Goal: Navigation & Orientation: Find specific page/section

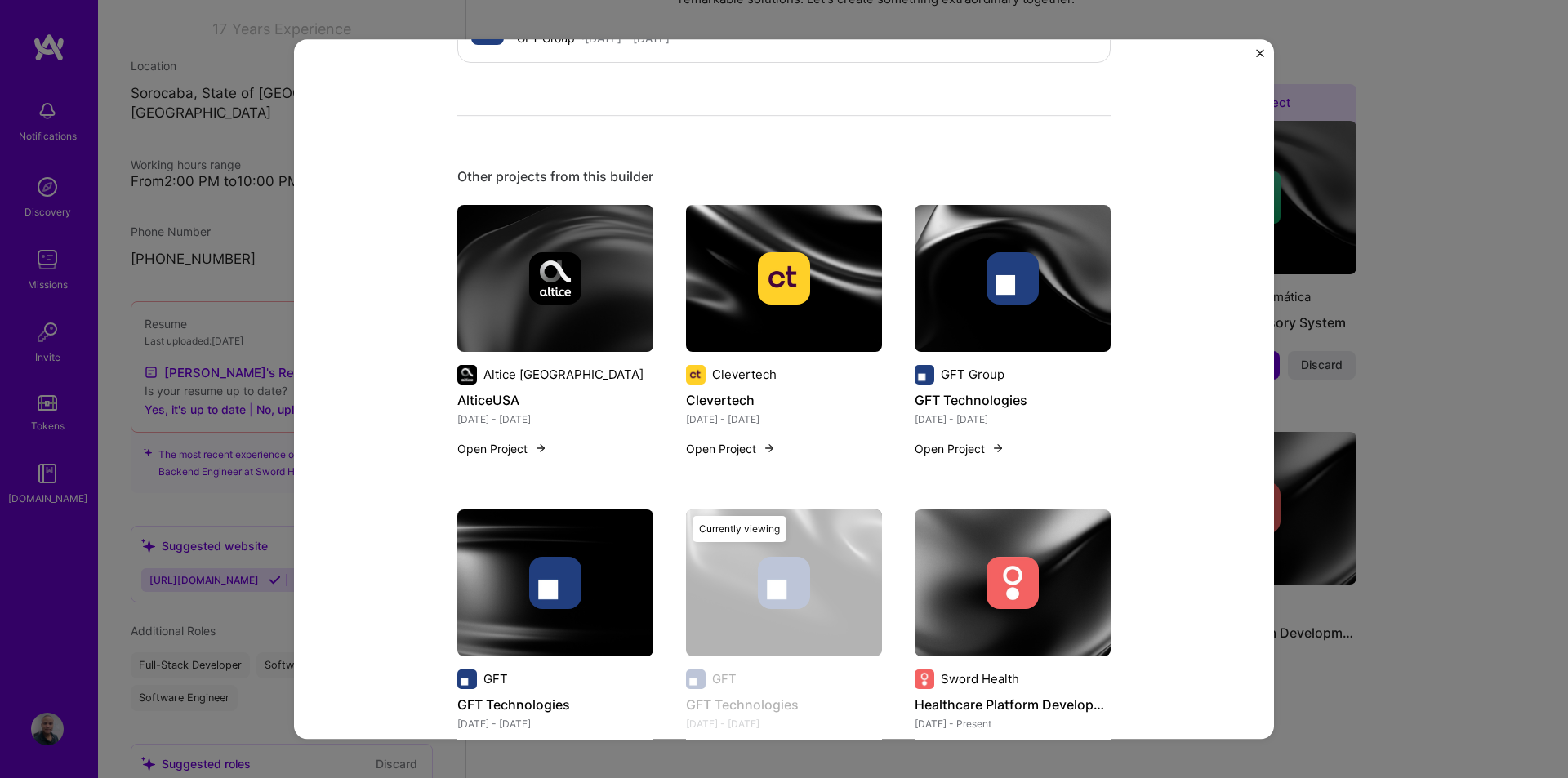
scroll to position [1551, 0]
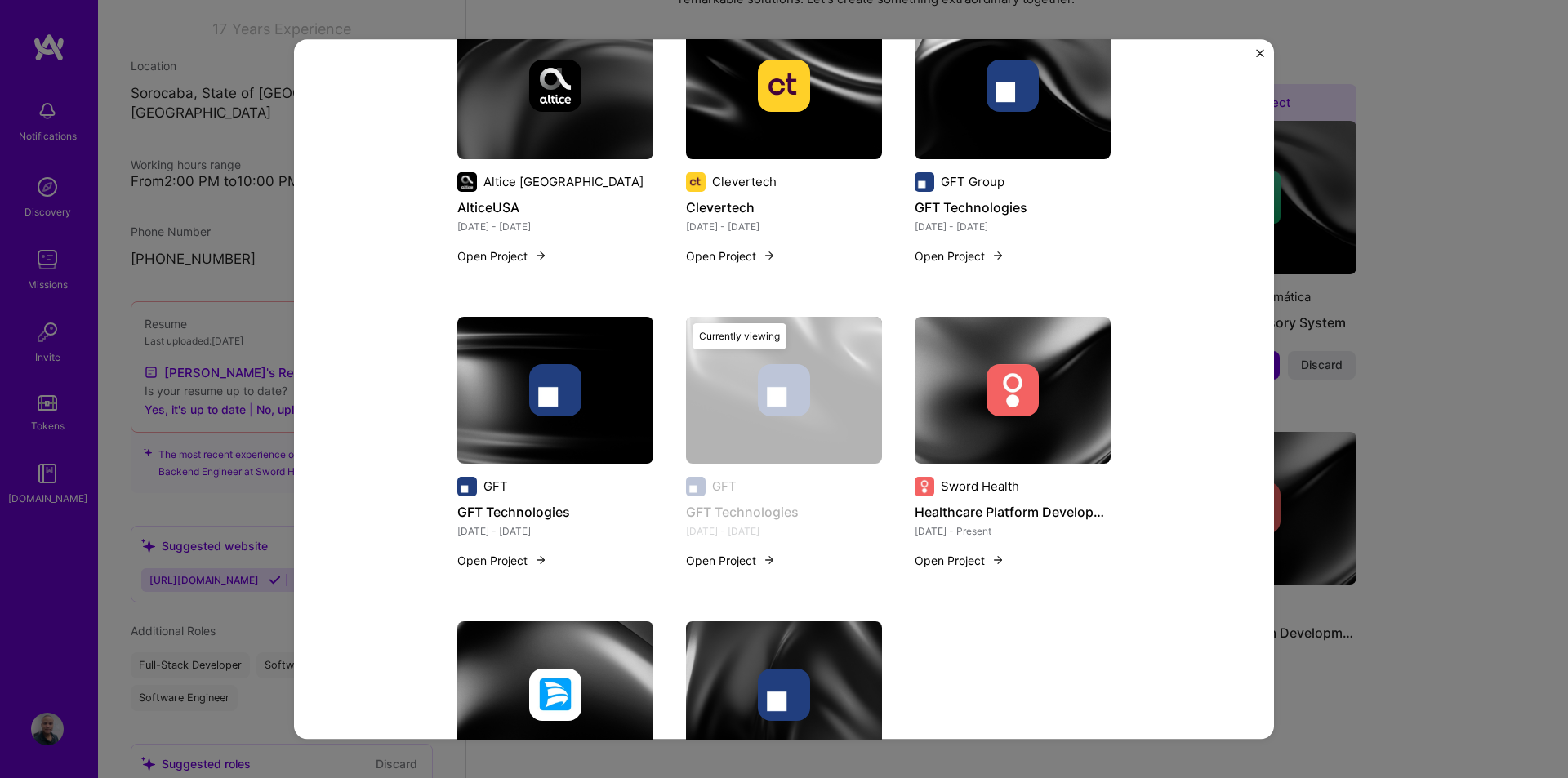
click at [495, 551] on button "Open Project" at bounding box center [501, 560] width 89 height 17
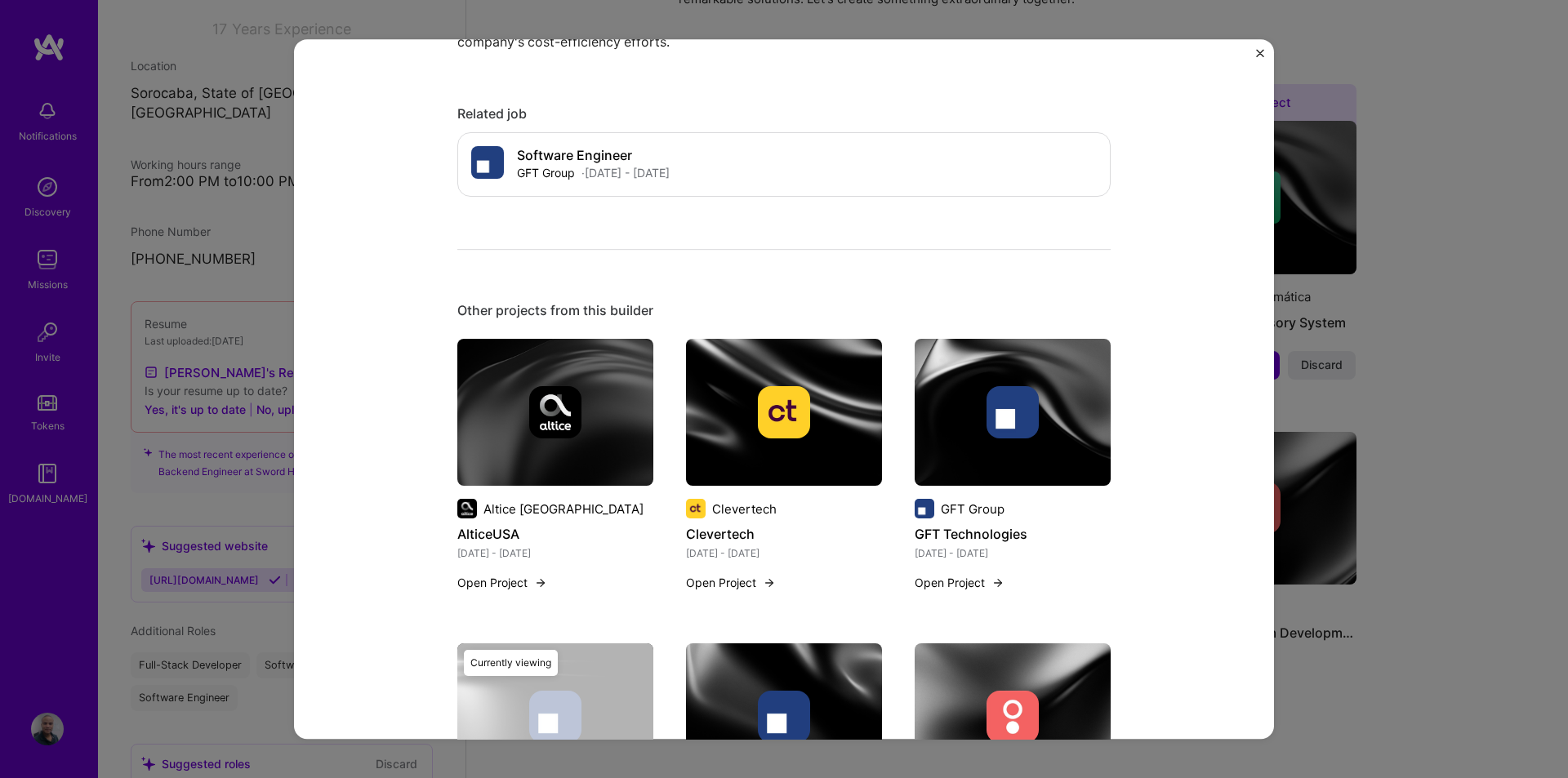
scroll to position [1388, 0]
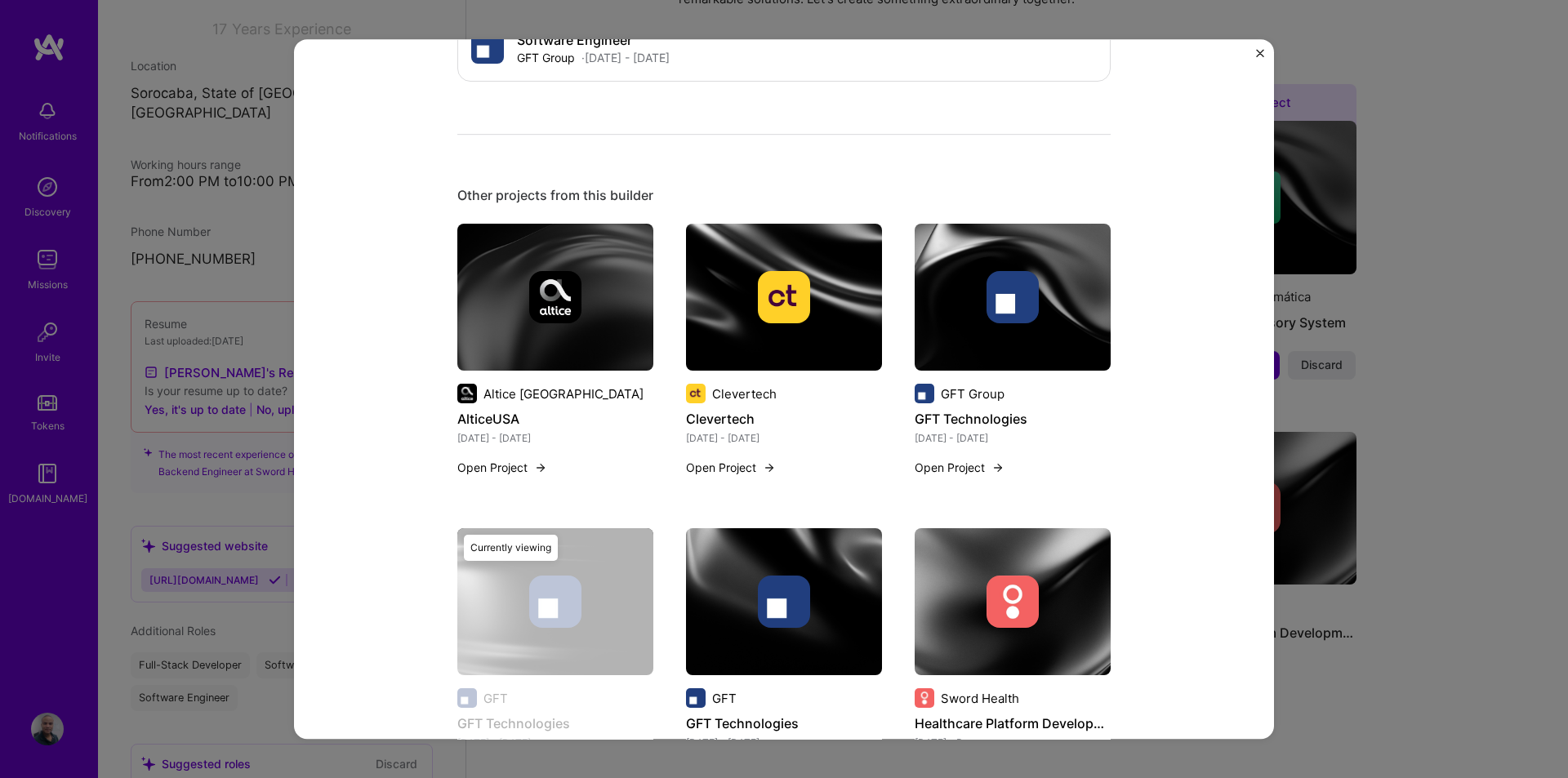
click at [492, 458] on button "Open Project" at bounding box center [501, 467] width 89 height 17
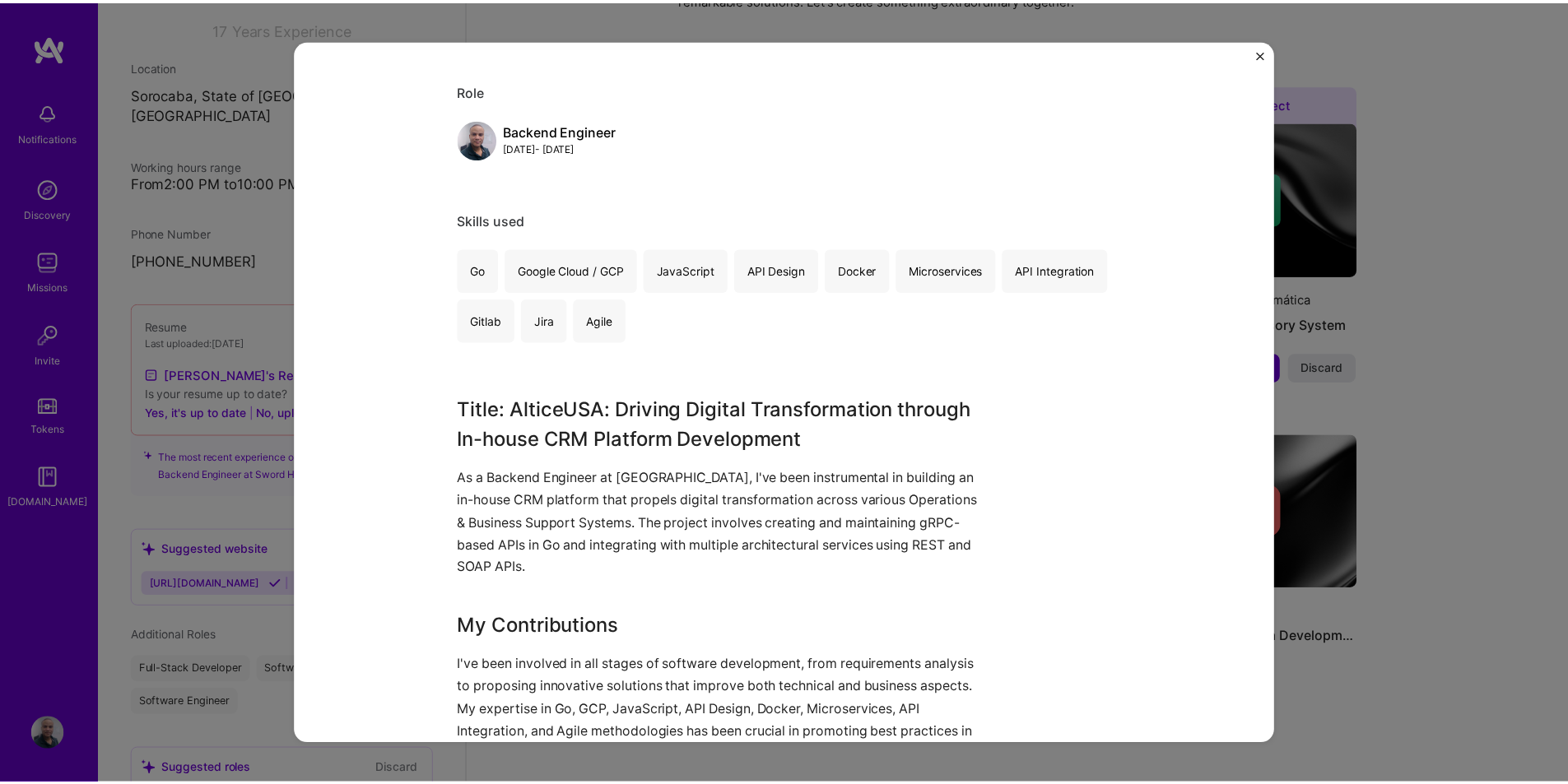
scroll to position [200, 0]
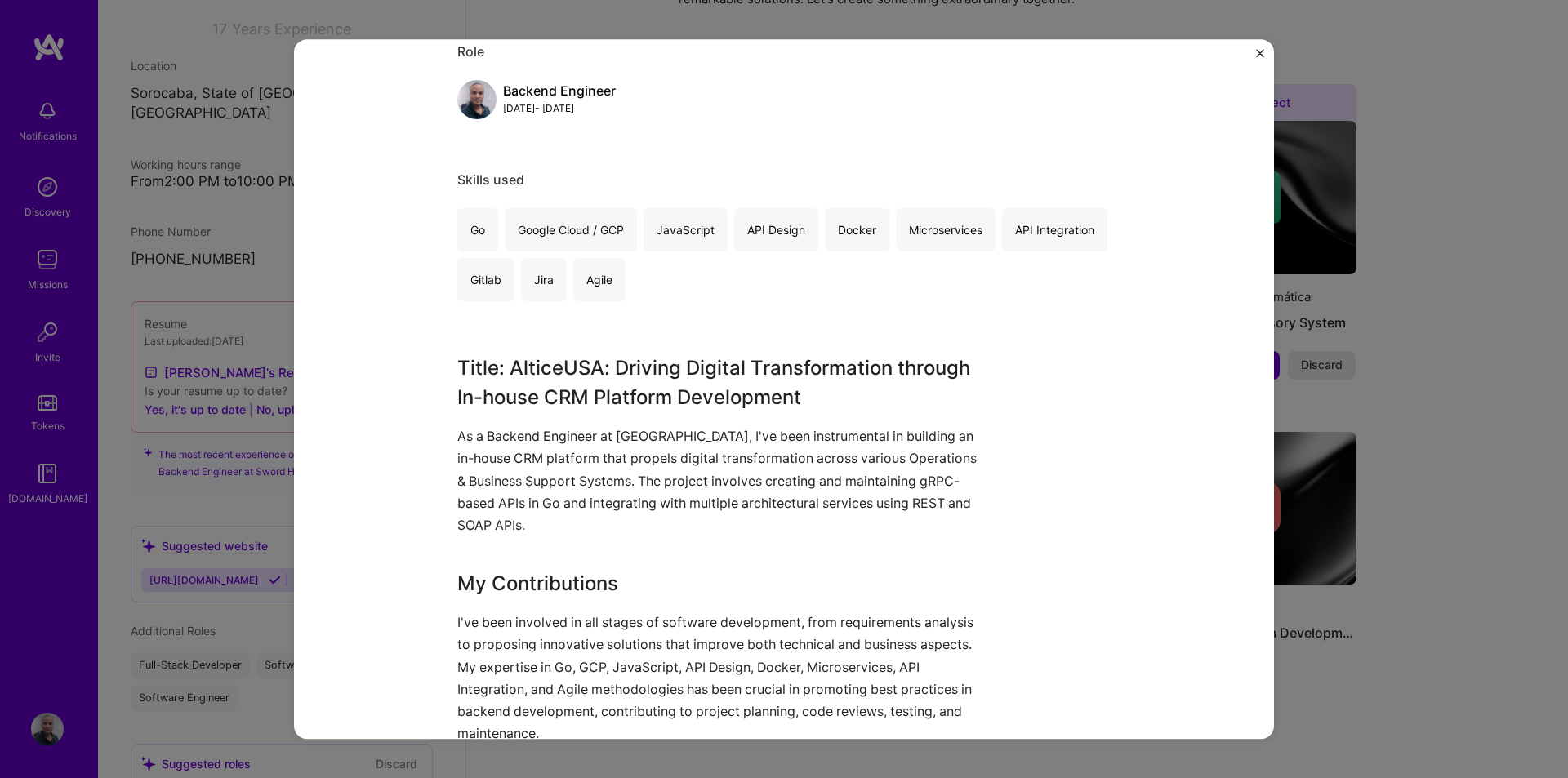
click at [1446, 584] on div "AlticeUSA Altice USA Telecom Role Backend Engineer [DATE] - [DATE] Skills used …" at bounding box center [784, 389] width 1568 height 778
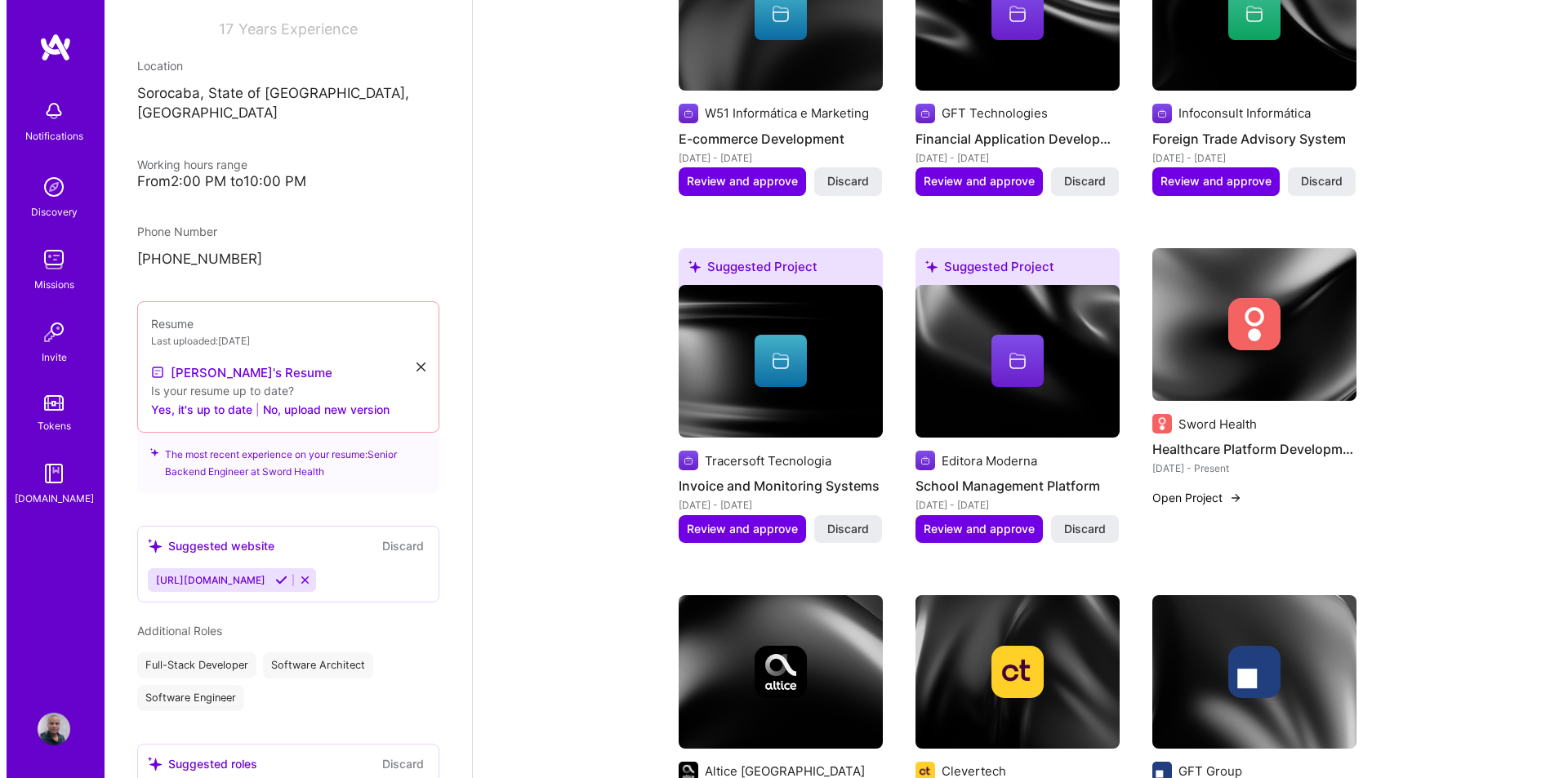
scroll to position [816, 0]
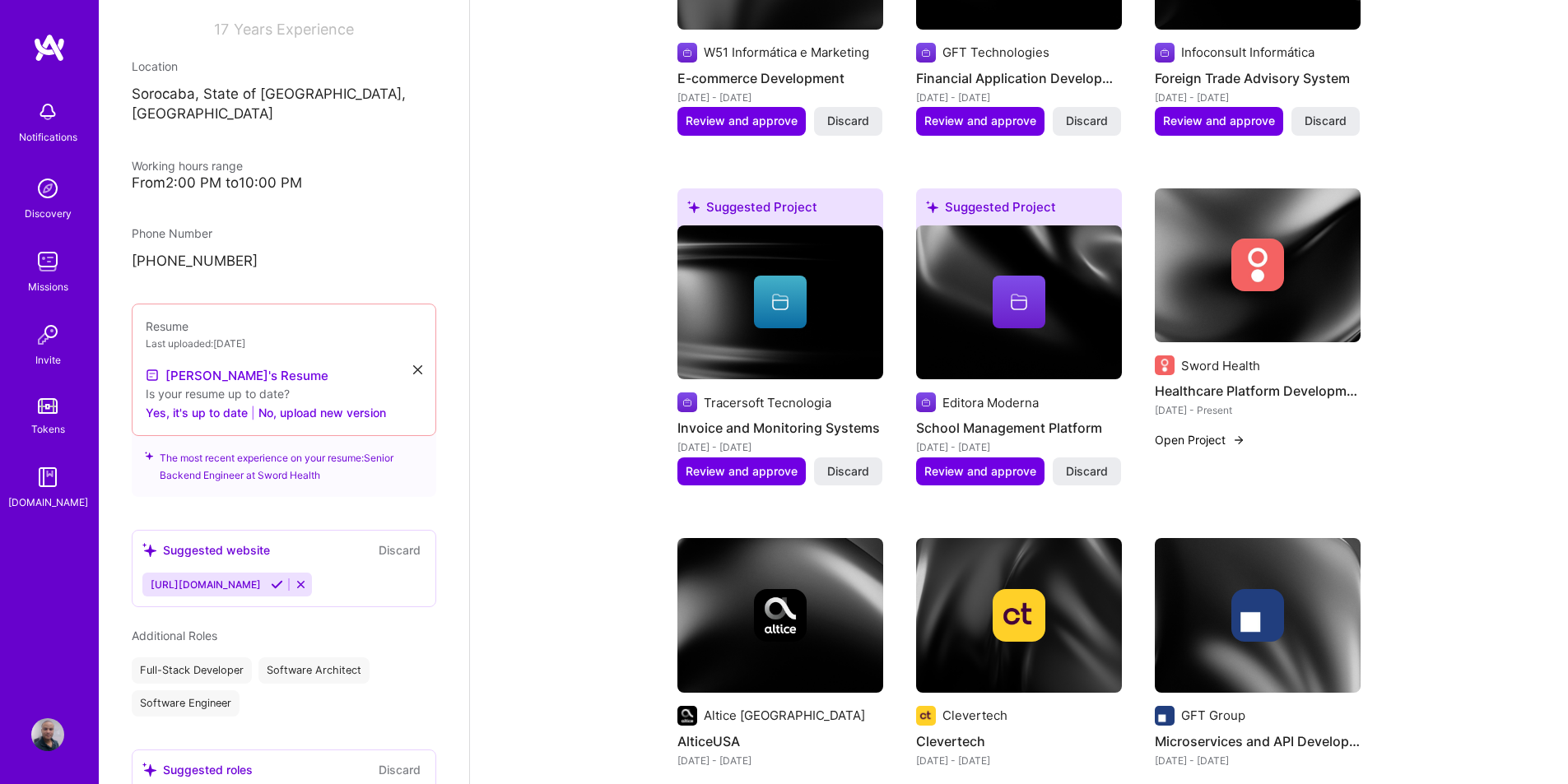
click at [1206, 431] on button "Open Project" at bounding box center [1199, 440] width 90 height 18
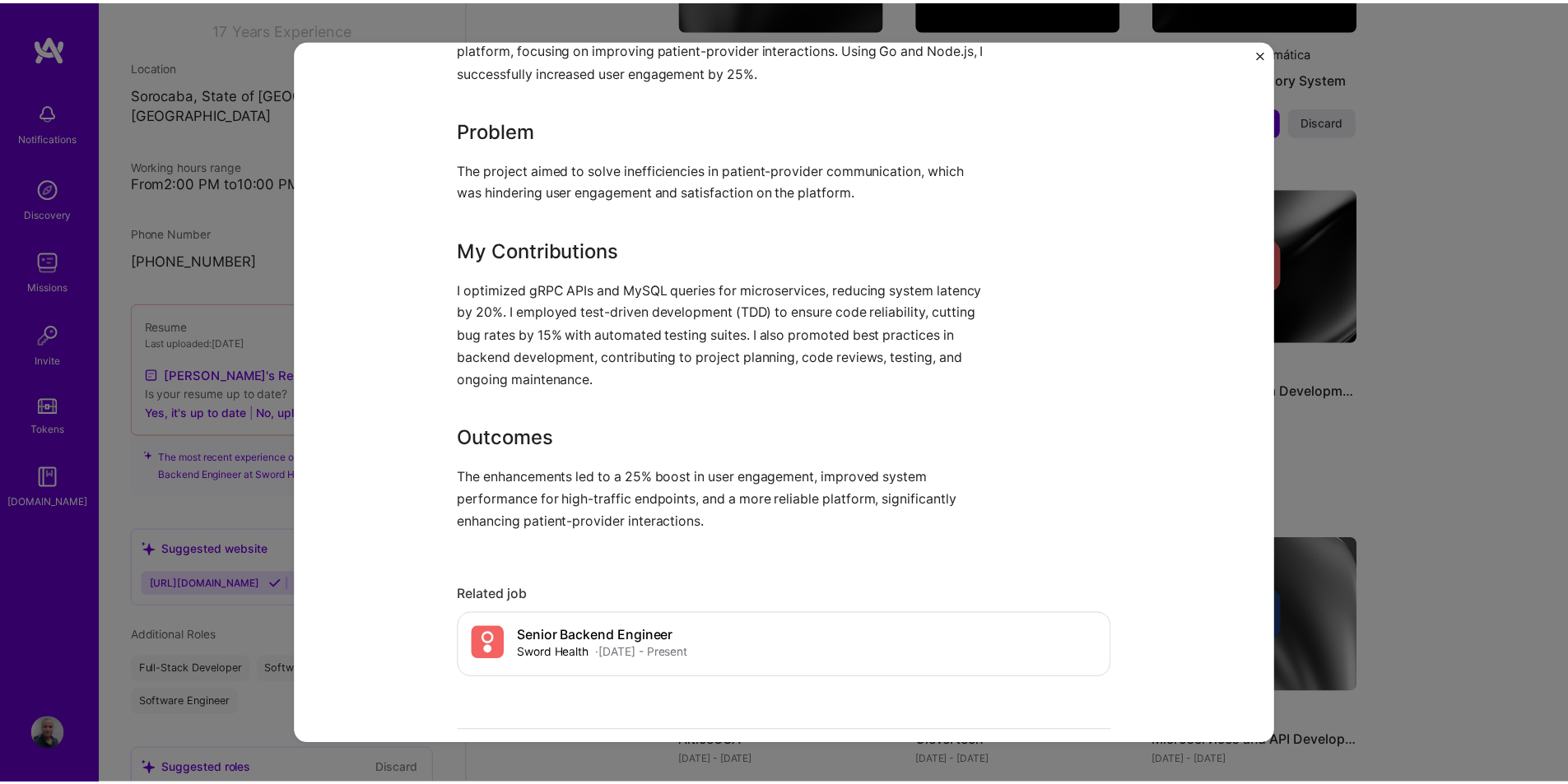
scroll to position [658, 0]
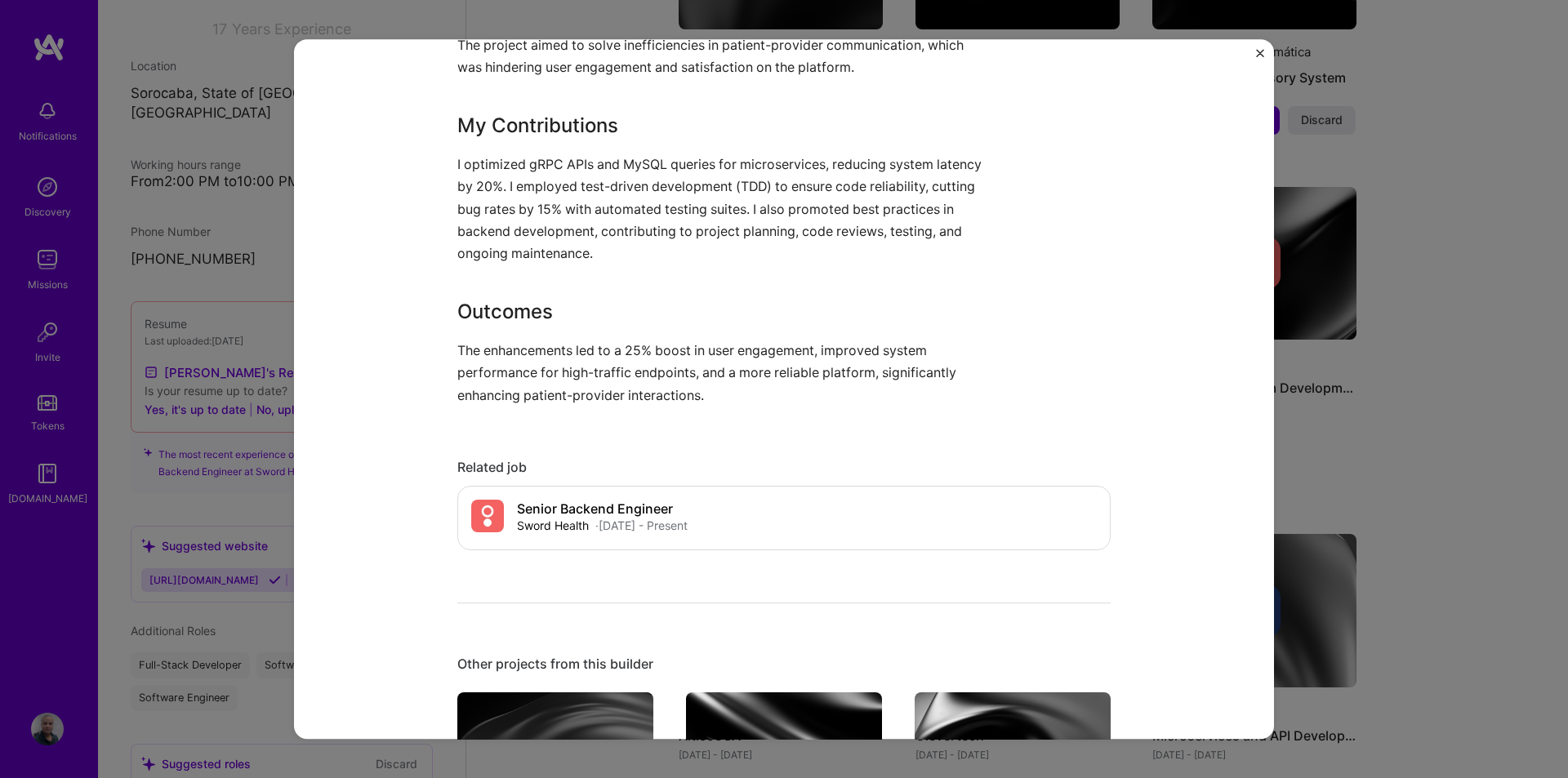
click at [1440, 432] on div "Healthcare Platform Development Sword Health Healthcare Role Senior Backend Eng…" at bounding box center [784, 389] width 1568 height 778
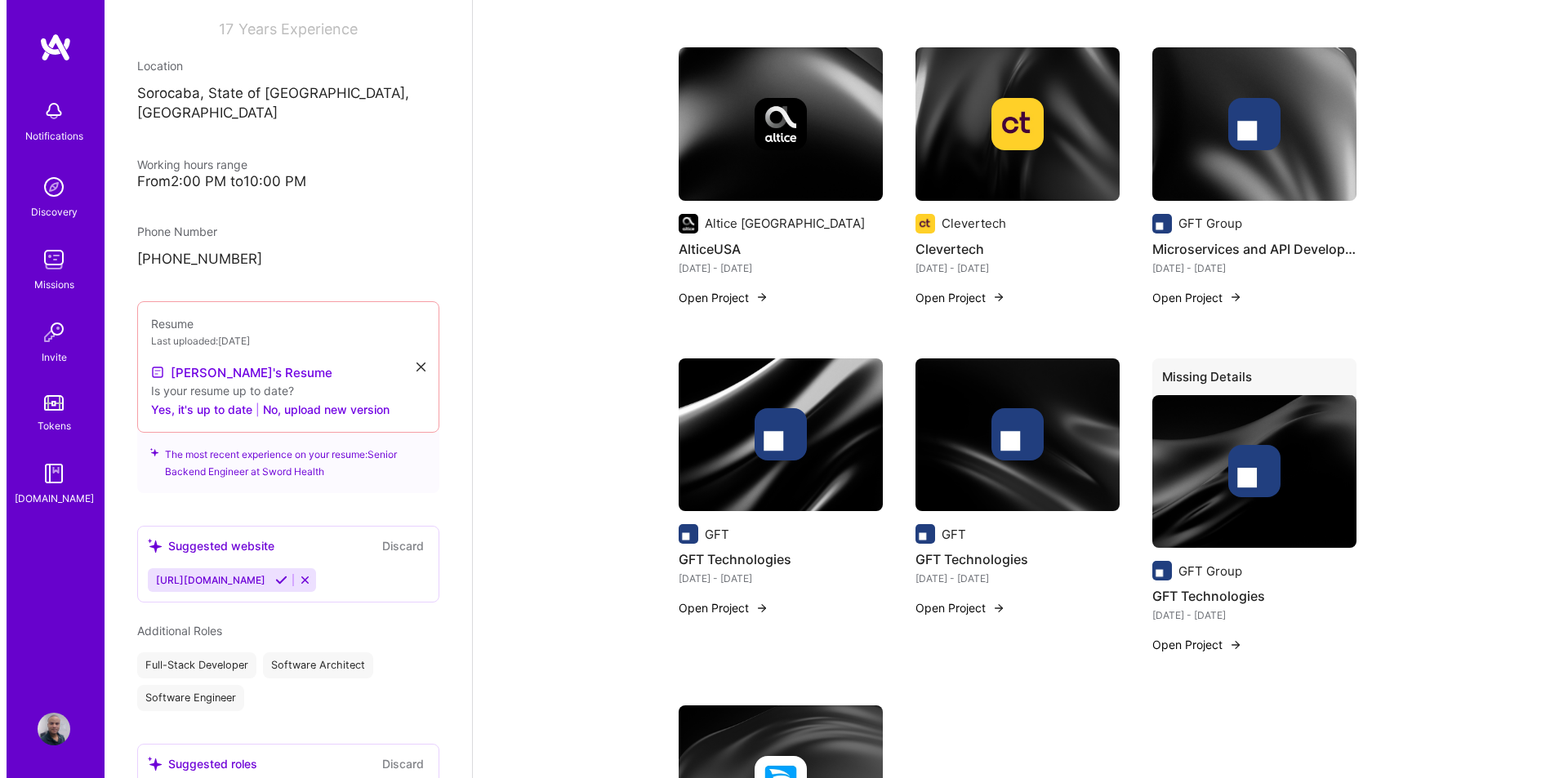
scroll to position [1306, 0]
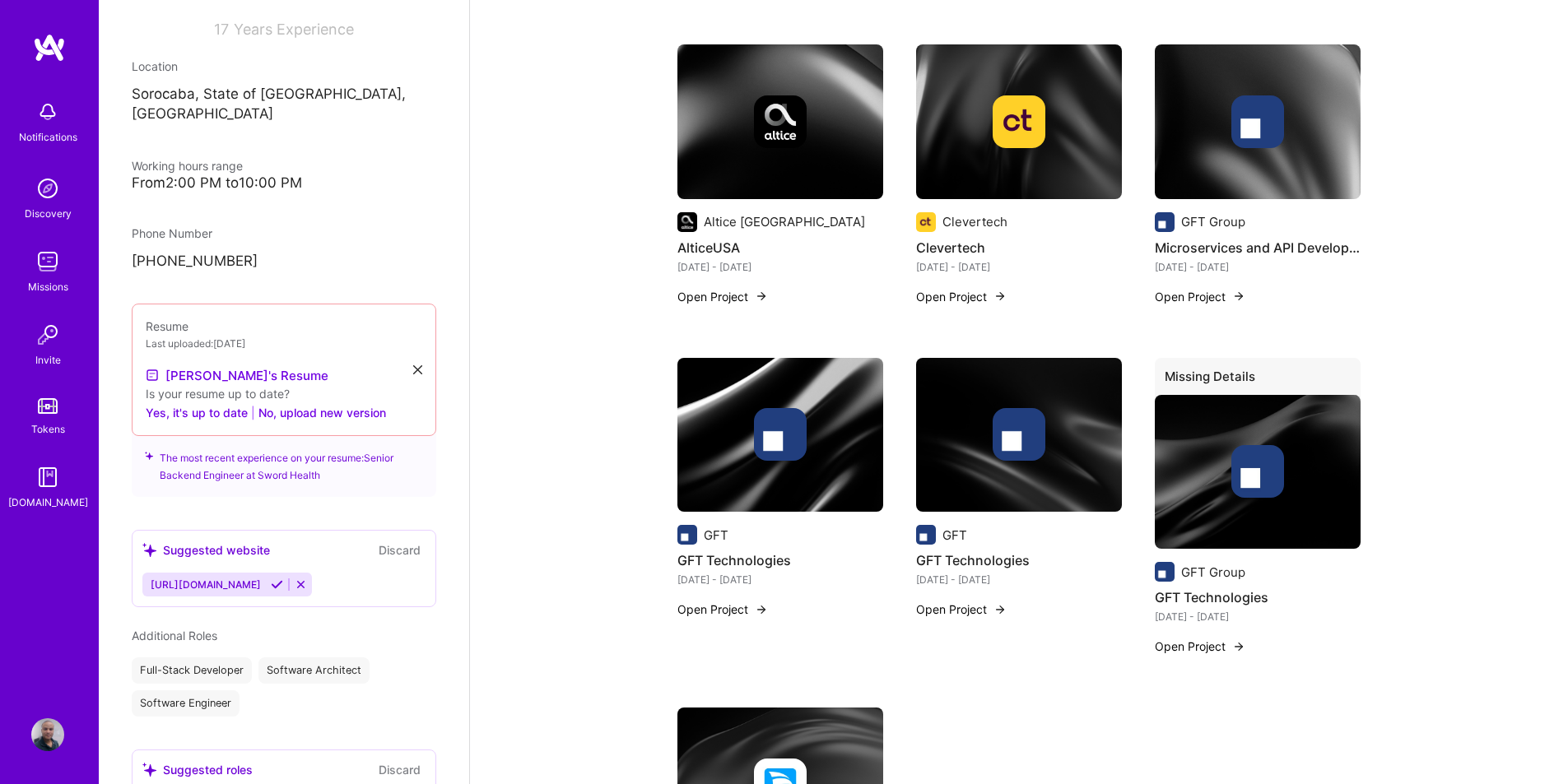
click at [721, 600] on button "Open Project" at bounding box center [722, 609] width 90 height 18
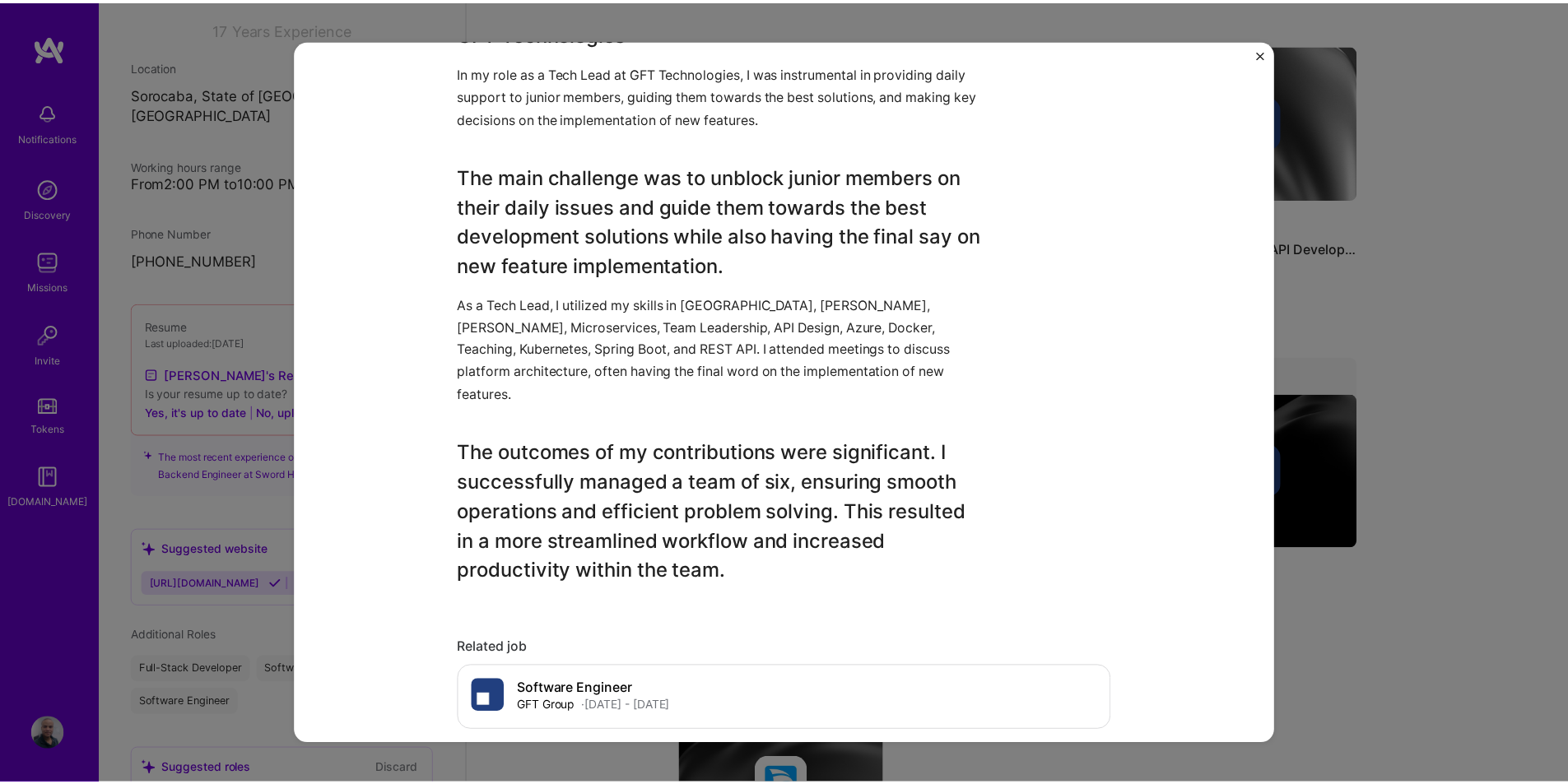
scroll to position [740, 0]
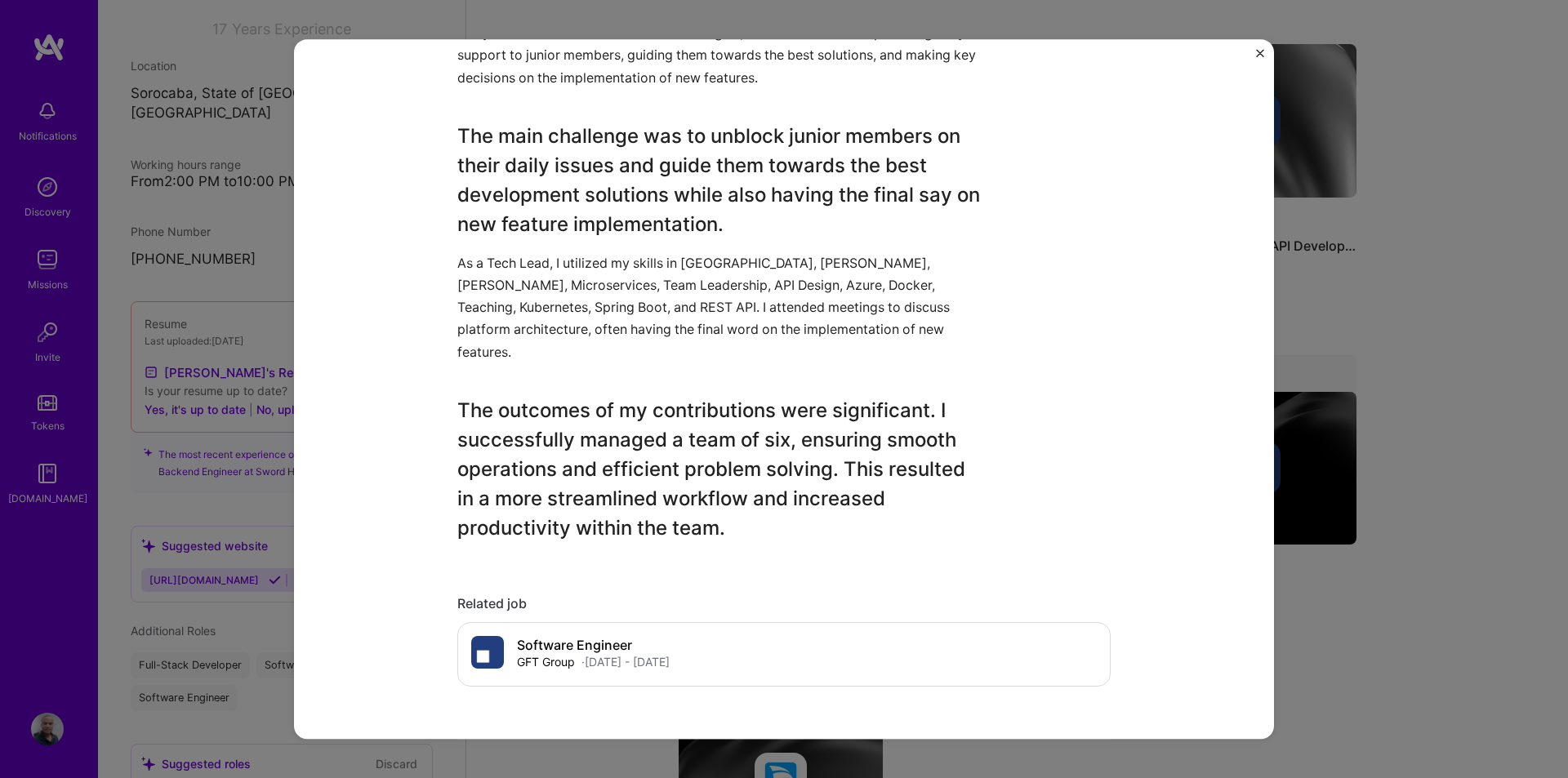
click at [1351, 605] on div "GFT Technologies GFT Banking Role Team Lead [DATE] - [DATE] Skills used Java [P…" at bounding box center [784, 389] width 1568 height 778
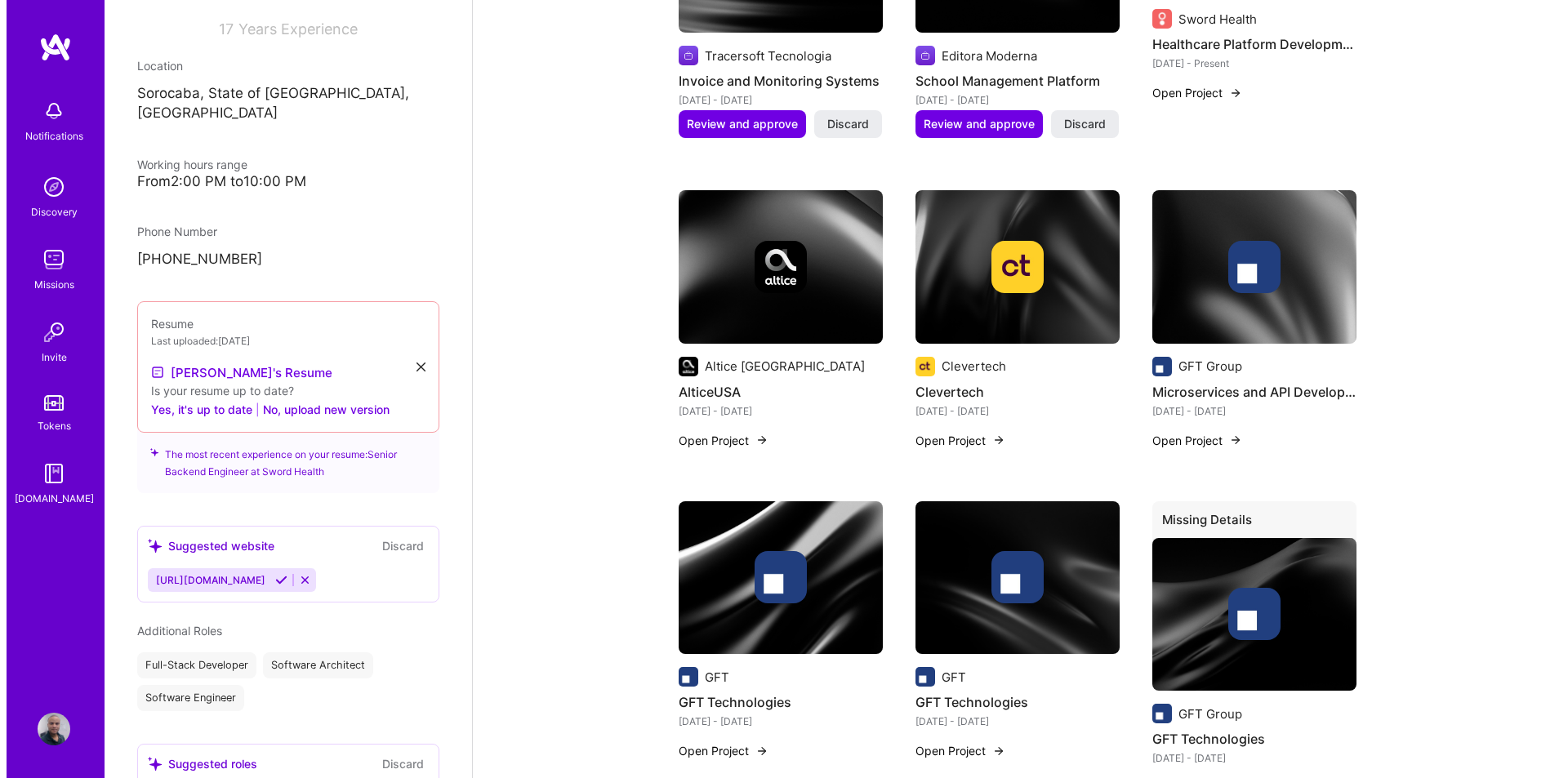
scroll to position [1061, 0]
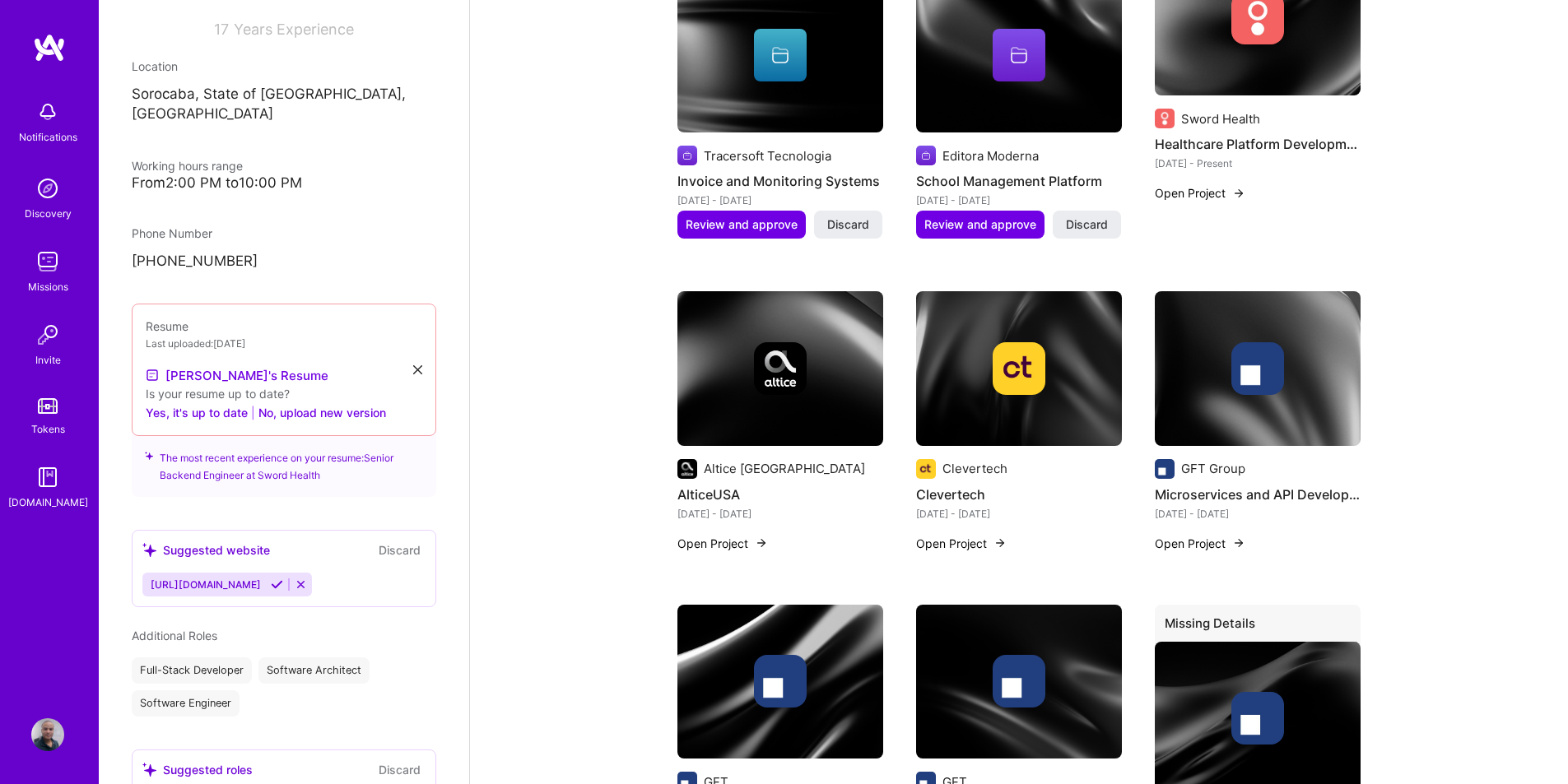
click at [718, 535] on button "Open Project" at bounding box center [722, 543] width 90 height 18
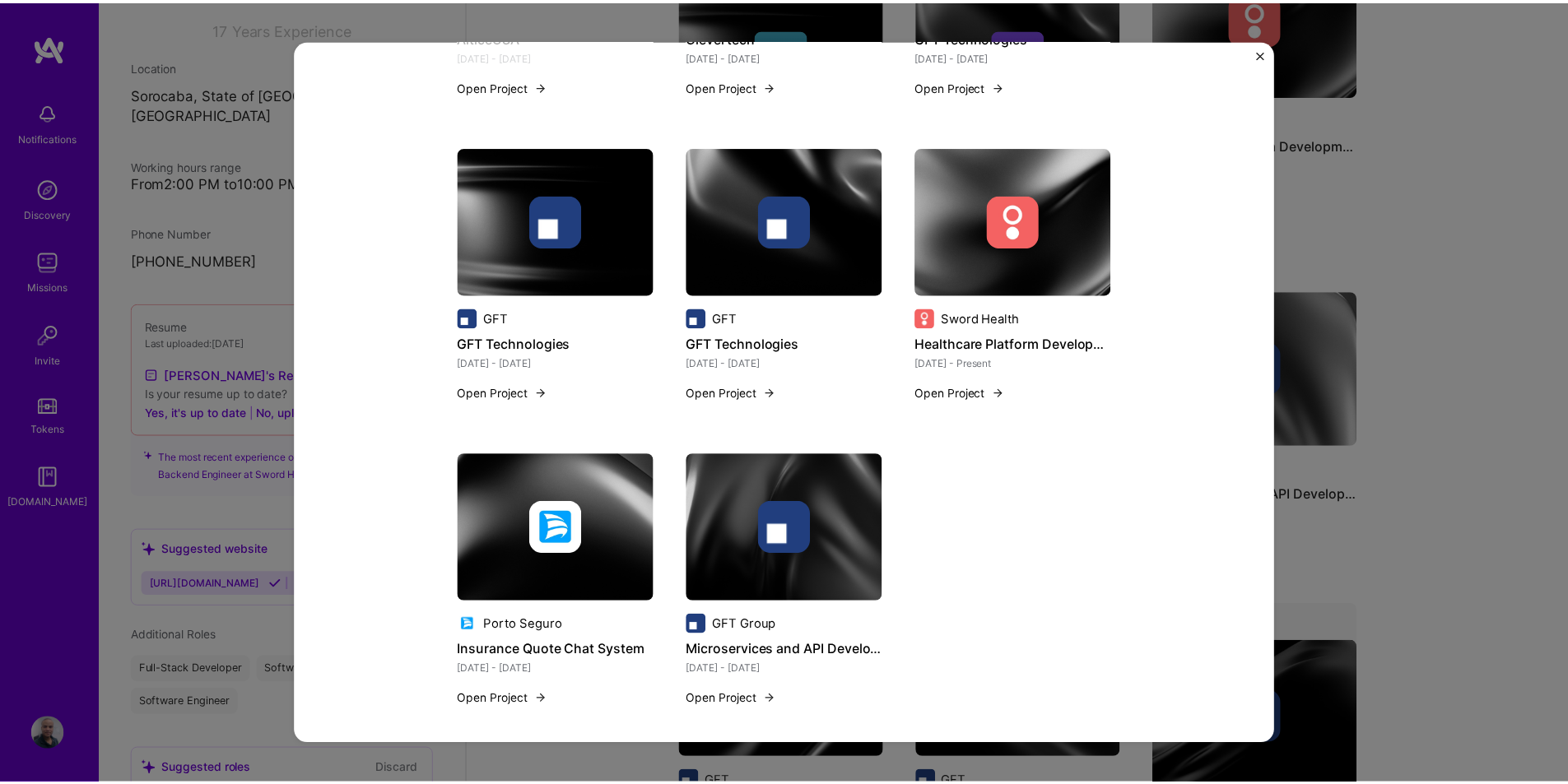
scroll to position [1270, 0]
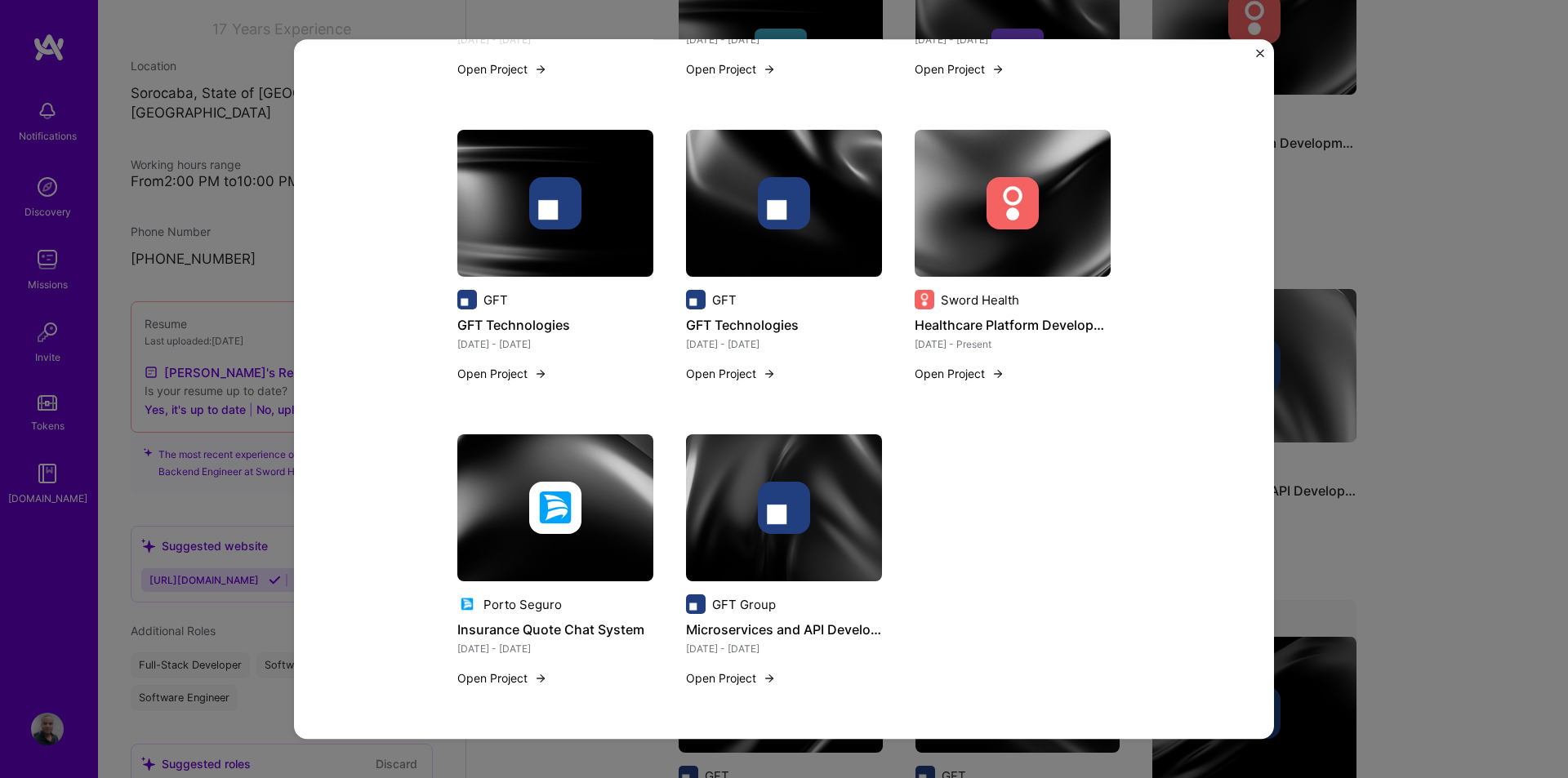
click at [1378, 526] on div "AlticeUSA Altice USA Telecom Role Backend Engineer [DATE] - [DATE] Skills used …" at bounding box center [784, 389] width 1568 height 778
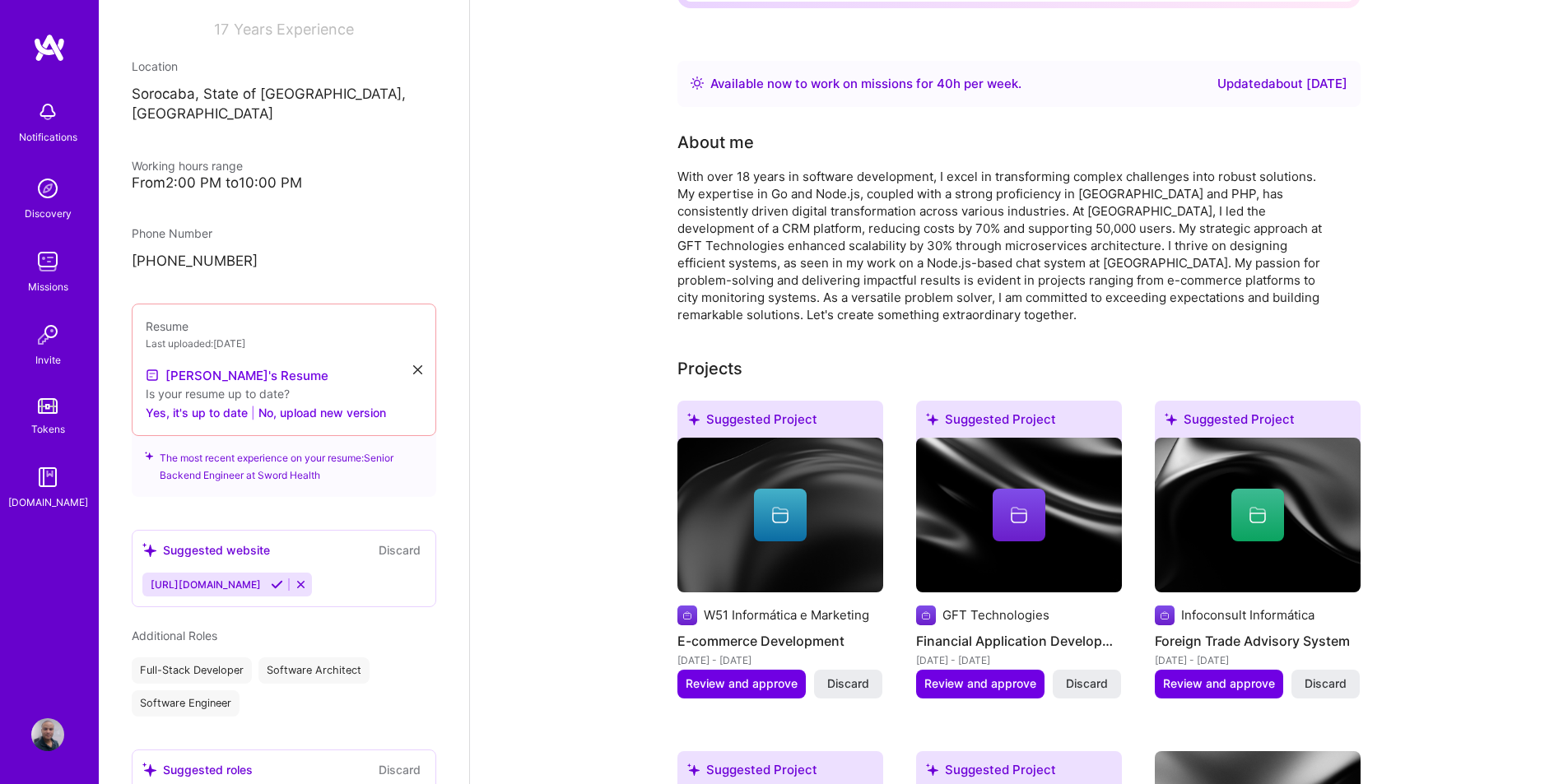
scroll to position [164, 0]
